Goal: Information Seeking & Learning: Learn about a topic

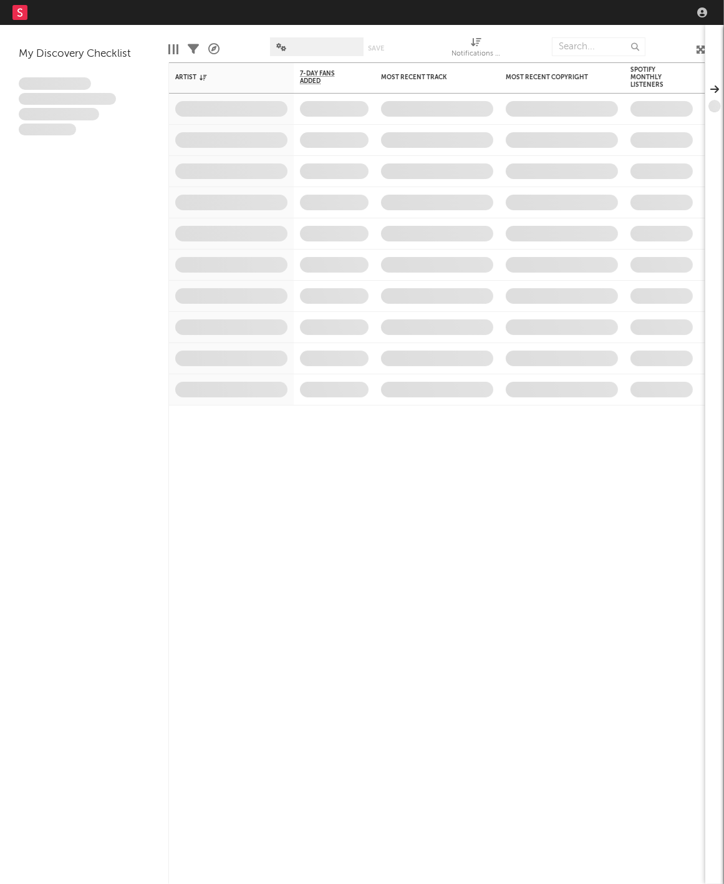
click at [530, 7] on nav "Dashboard Discovery Assistant Charts Leads" at bounding box center [362, 12] width 724 height 25
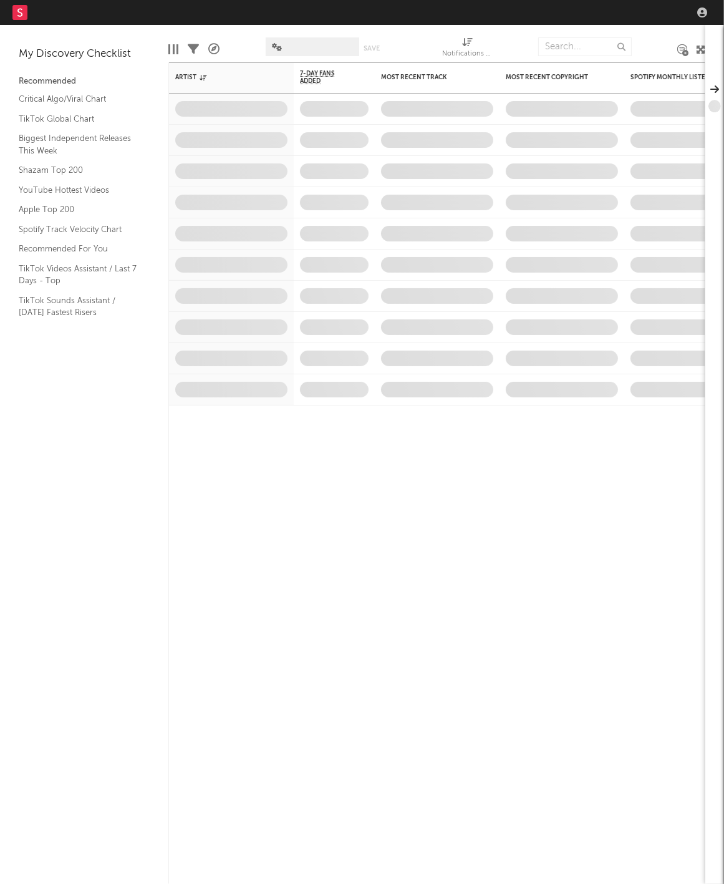
click at [532, 20] on nav "Dashboard Discovery Assistant Charts Leads" at bounding box center [362, 12] width 724 height 25
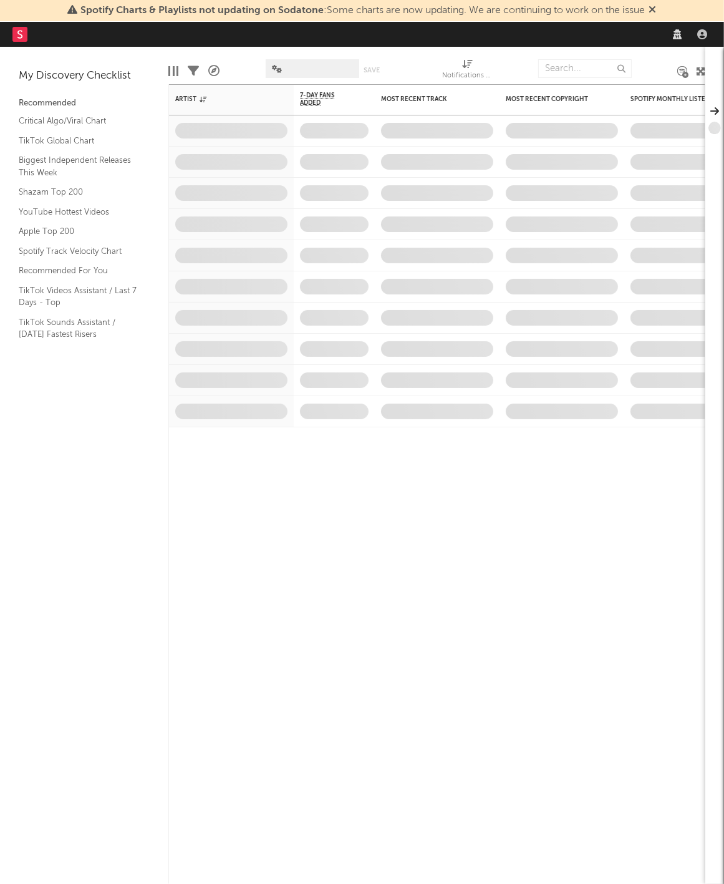
click at [539, 13] on span "Spotify Charts & Playlists not updating on Sodatone : Some charts are now updat…" at bounding box center [363, 11] width 565 height 10
click at [547, 43] on div "99 +" at bounding box center [581, 34] width 262 height 25
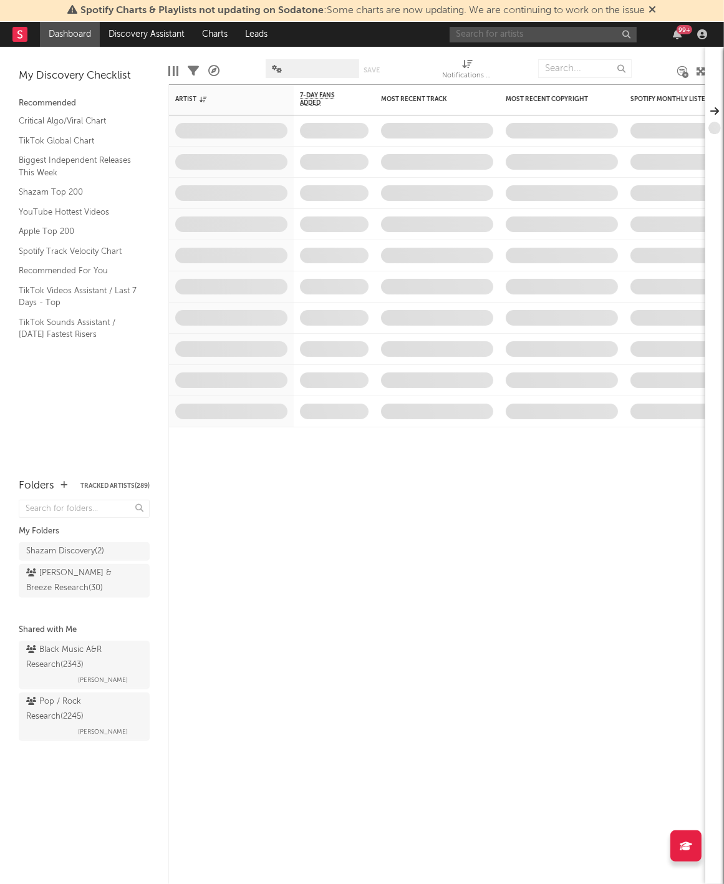
click at [547, 27] on input "text" at bounding box center [543, 35] width 187 height 16
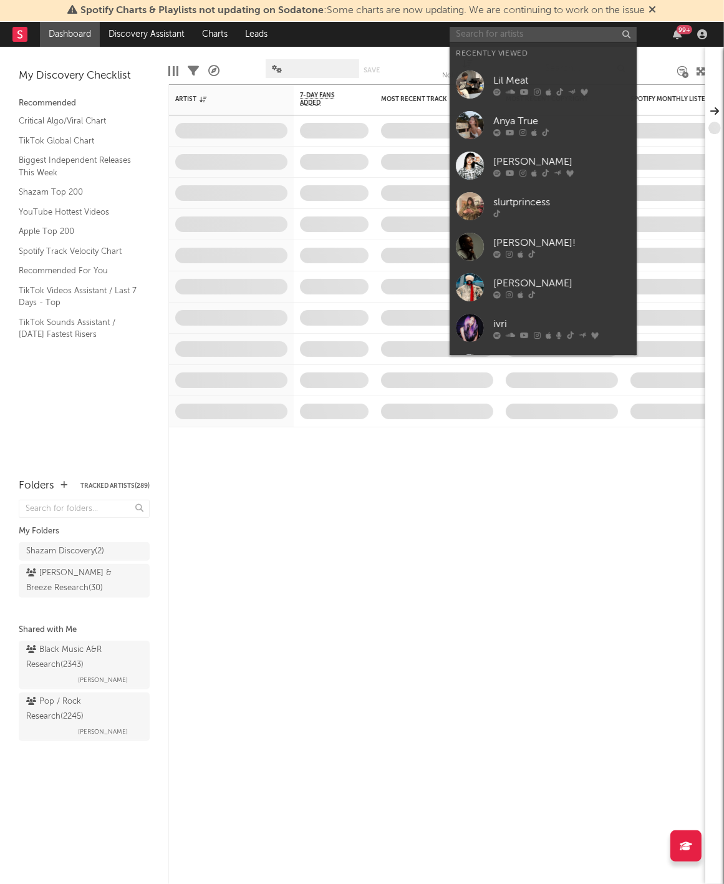
paste input "[URL][DOMAIN_NAME]"
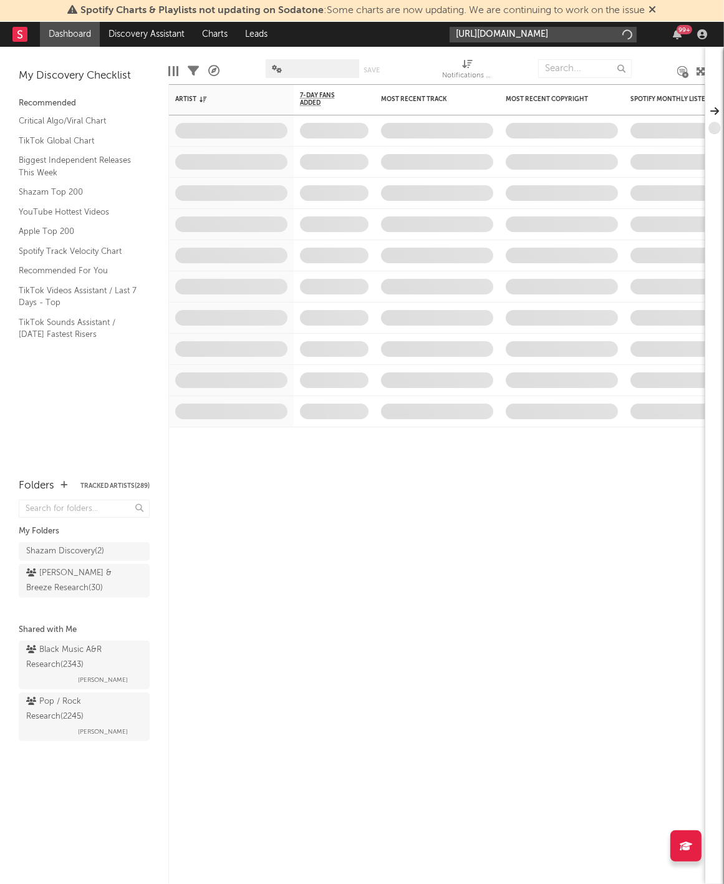
type input "[URL][DOMAIN_NAME]"
click at [527, 45] on div "[URL][DOMAIN_NAME] 99 +" at bounding box center [581, 34] width 262 height 25
click at [527, 44] on div "[URL][DOMAIN_NAME] 99 +" at bounding box center [581, 34] width 262 height 25
click at [527, 35] on input "[URL][DOMAIN_NAME]" at bounding box center [543, 35] width 187 height 16
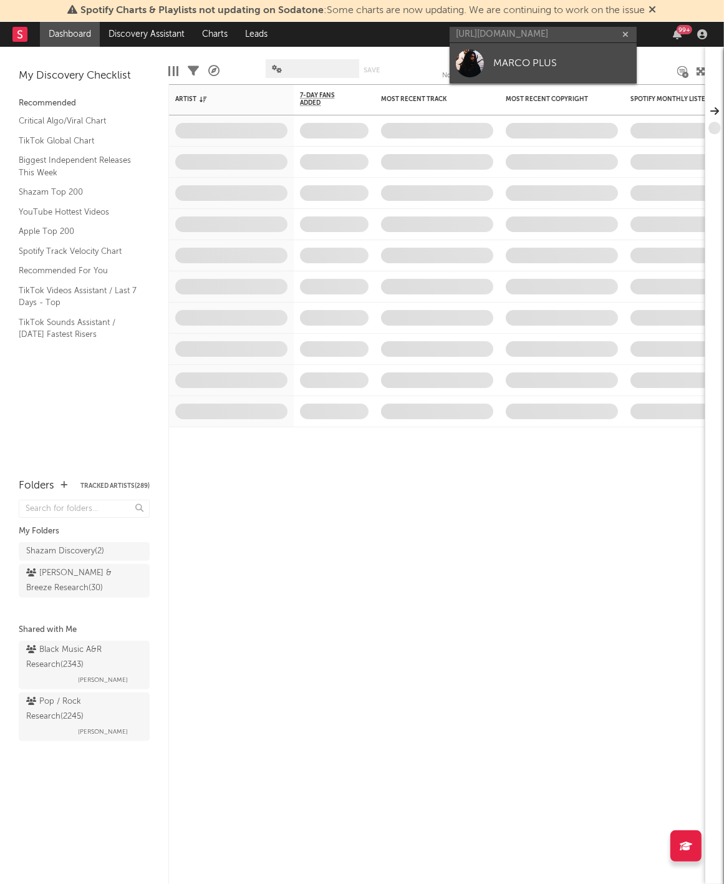
click at [525, 64] on div "MARCO PLUS" at bounding box center [562, 63] width 137 height 15
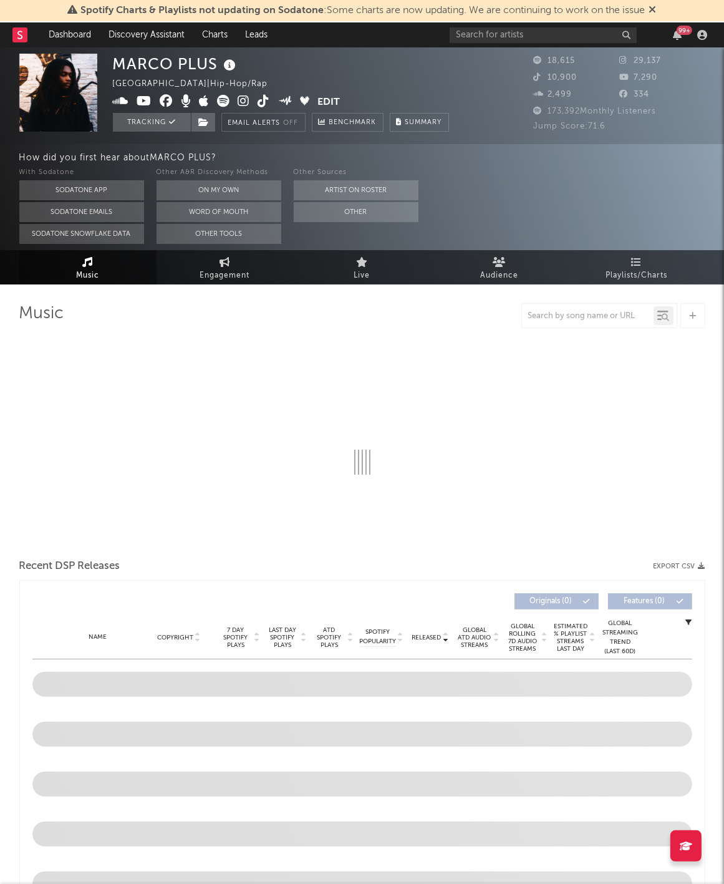
select select "6m"
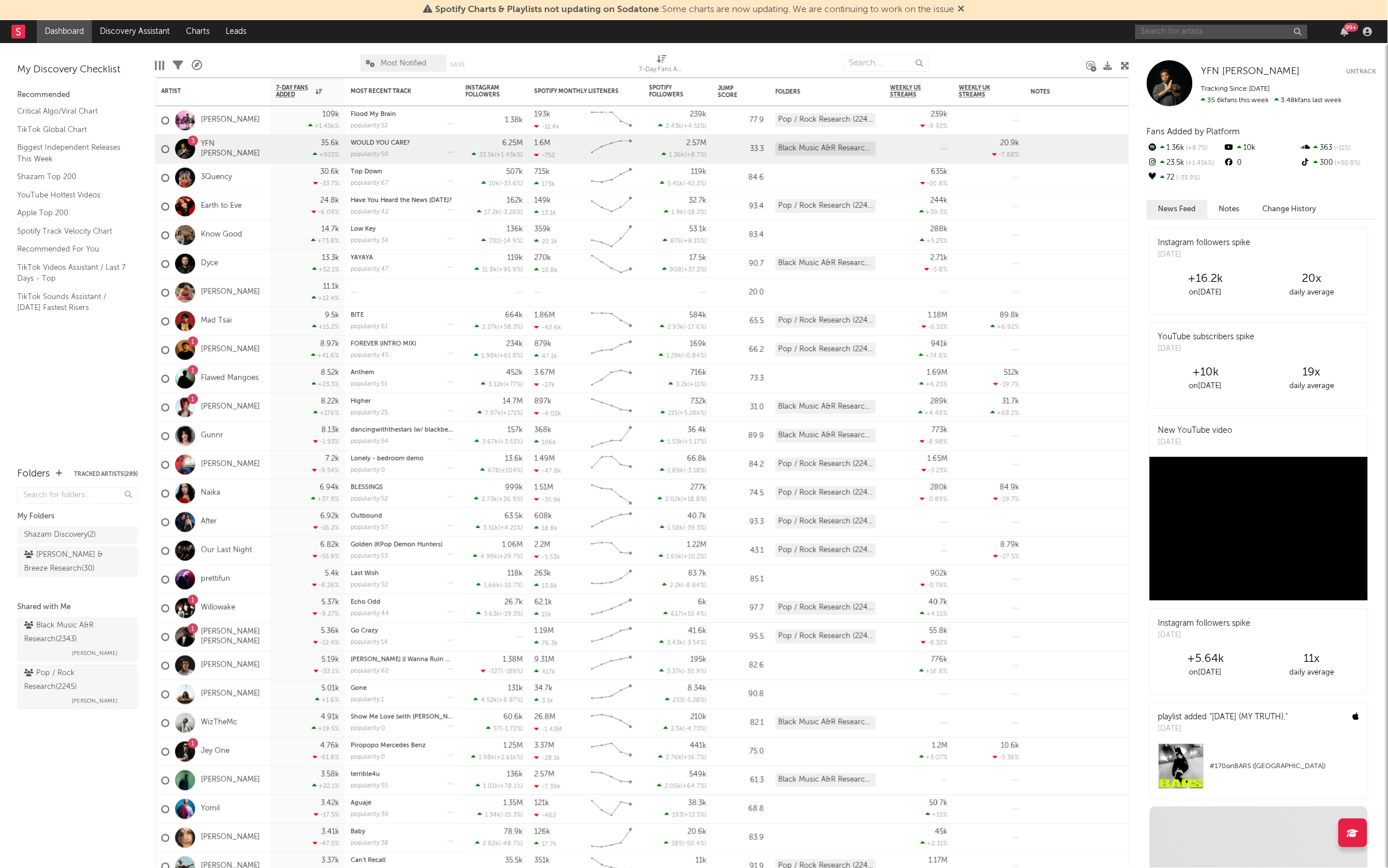
click at [1147, 33] on input "text" at bounding box center [1221, 32] width 172 height 15
paste input "https://open.spotify.com/artist/4nU8lYVaehPFBOgeZcIZr3?si=cWoYwufSS2-vhRpaGGyY9Q"
type input "https://open.spotify.com/artist/4nU8lYVaehPFBOgeZcIZr3?si=cWoYwufSS2-vhRpaGGyY9Q"
